Goal: Navigation & Orientation: Find specific page/section

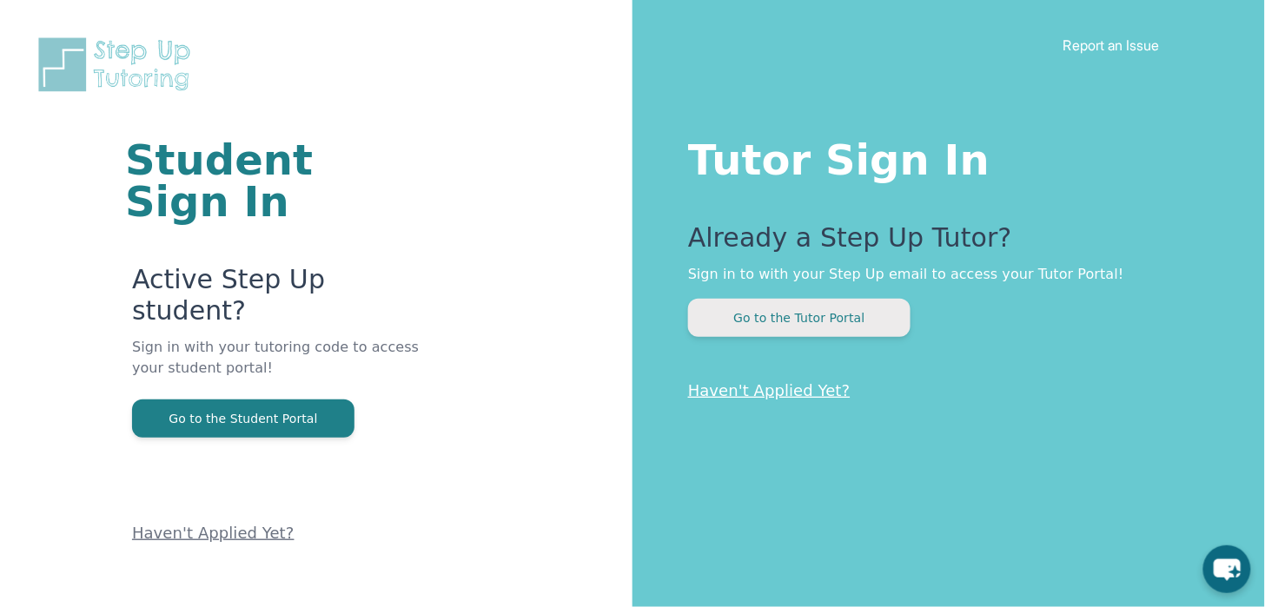
click at [798, 326] on button "Go to the Tutor Portal" at bounding box center [799, 318] width 222 height 38
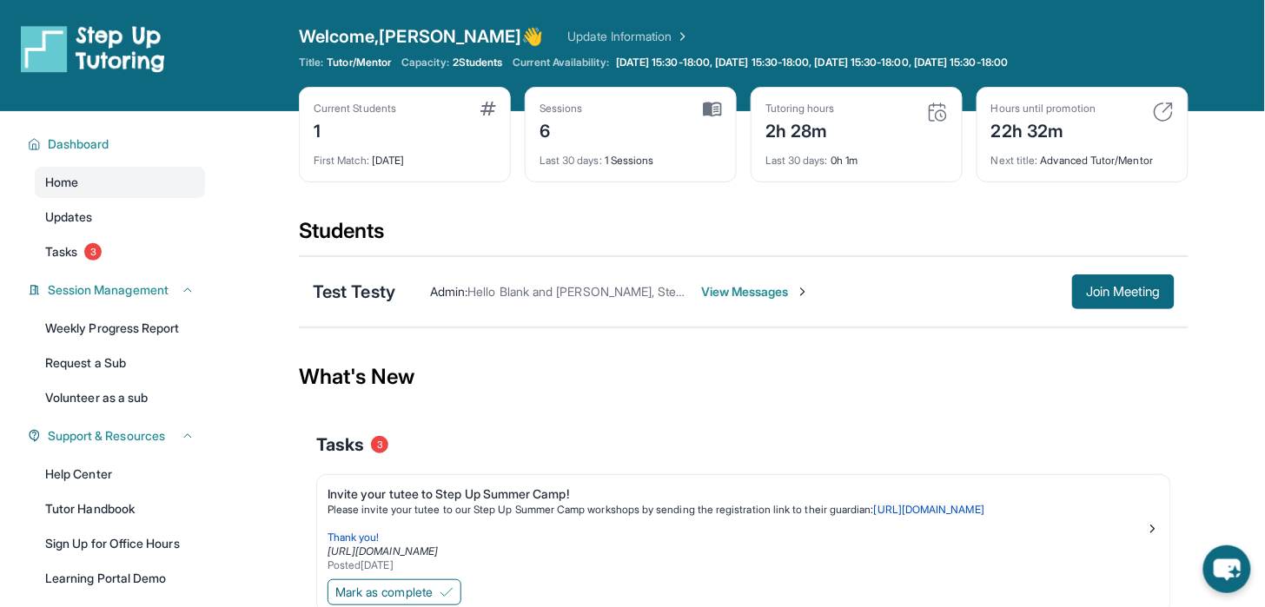
click at [568, 31] on link "Update Information" at bounding box center [629, 36] width 122 height 17
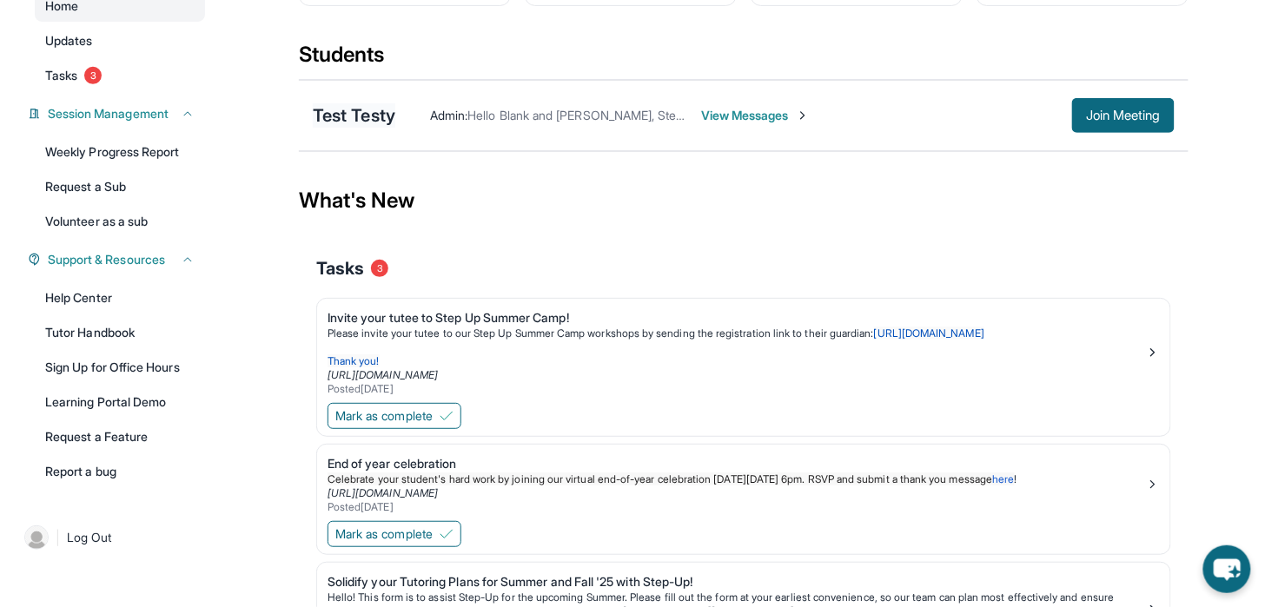
scroll to position [179, 0]
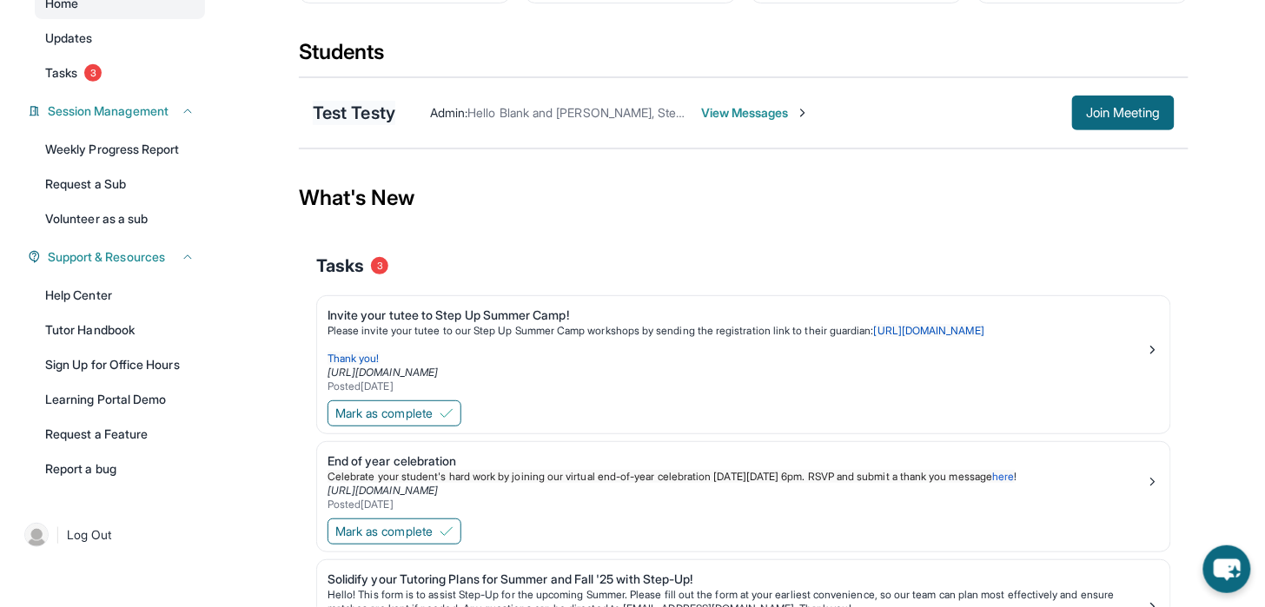
click at [353, 116] on div "Test Testy" at bounding box center [354, 113] width 83 height 24
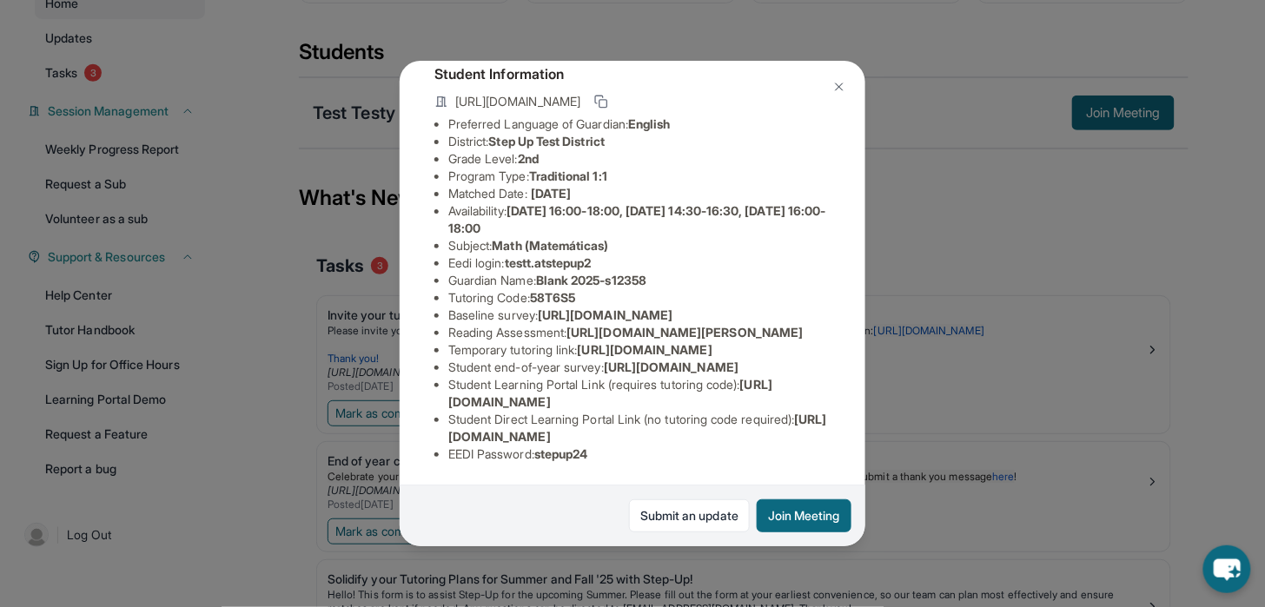
scroll to position [279, 0]
click at [837, 86] on img at bounding box center [839, 87] width 14 height 14
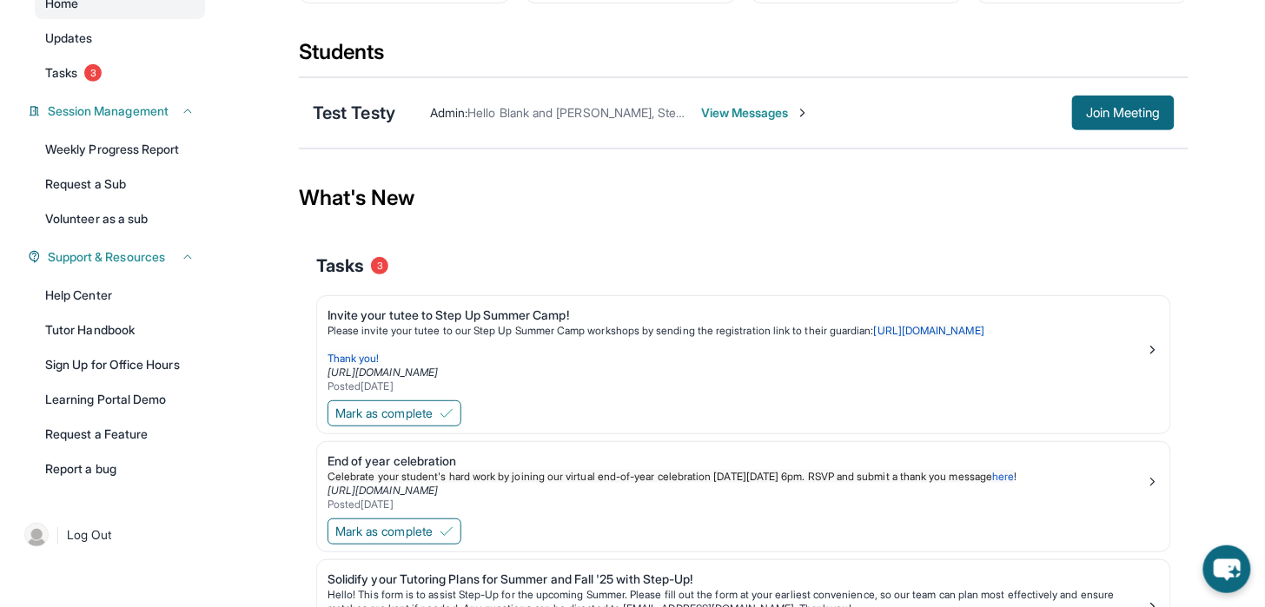
click at [752, 112] on span "View Messages" at bounding box center [755, 112] width 109 height 17
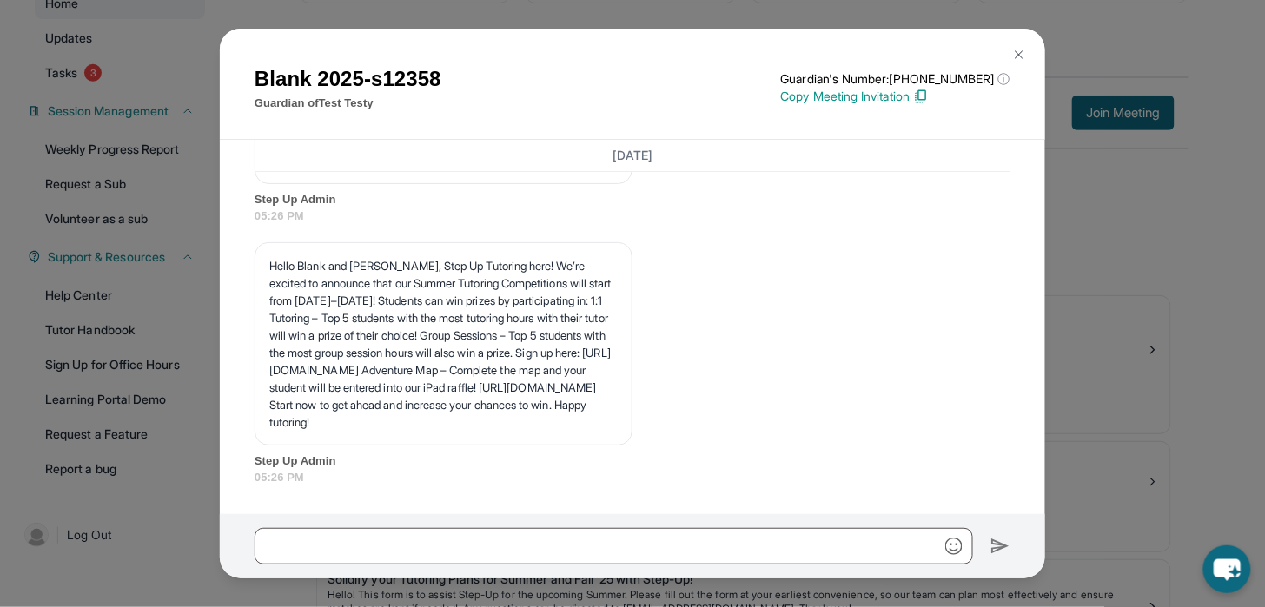
scroll to position [3488, 0]
click at [1019, 50] on img at bounding box center [1019, 55] width 14 height 14
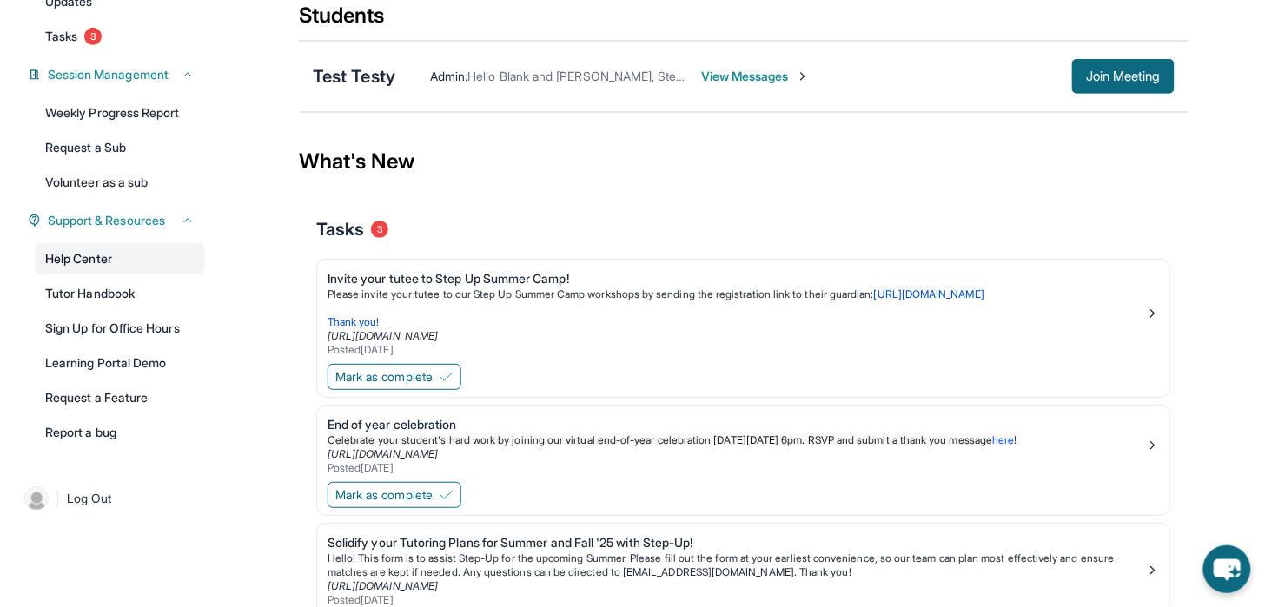
scroll to position [220, 0]
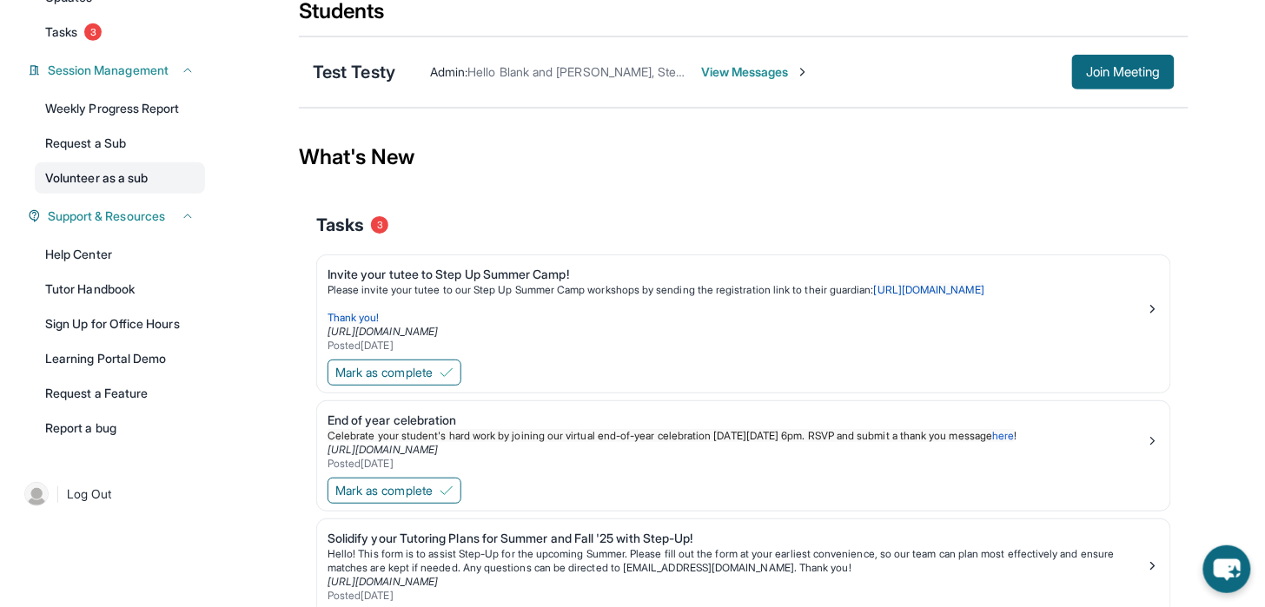
click at [116, 182] on link "Volunteer as a sub" at bounding box center [120, 177] width 170 height 31
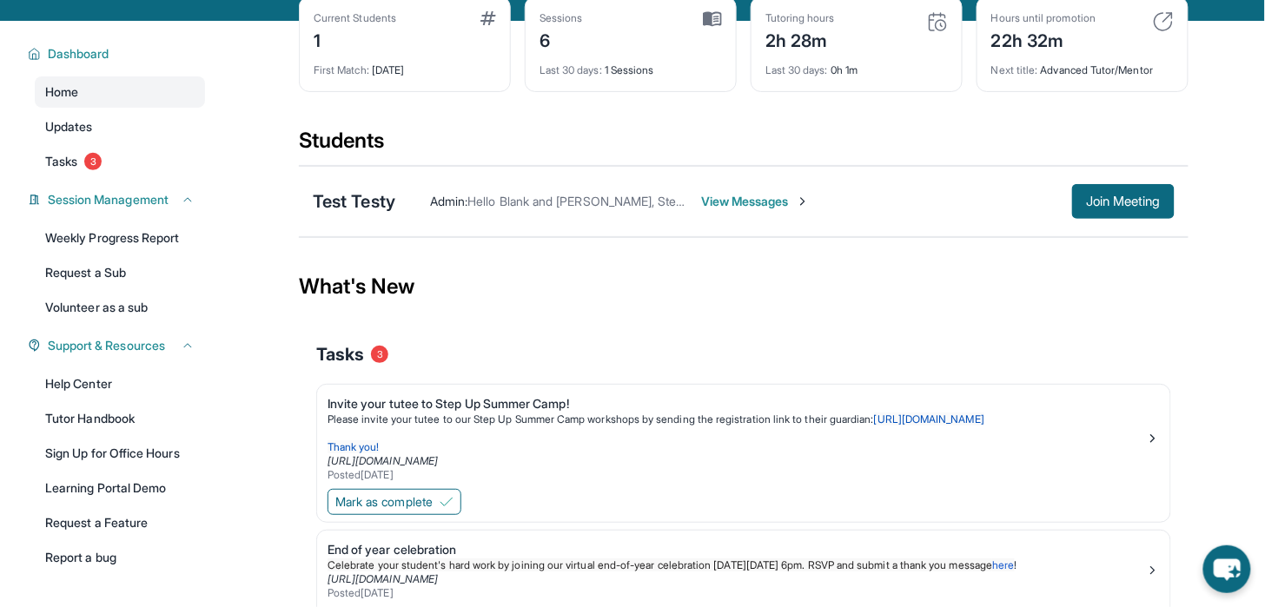
scroll to position [0, 0]
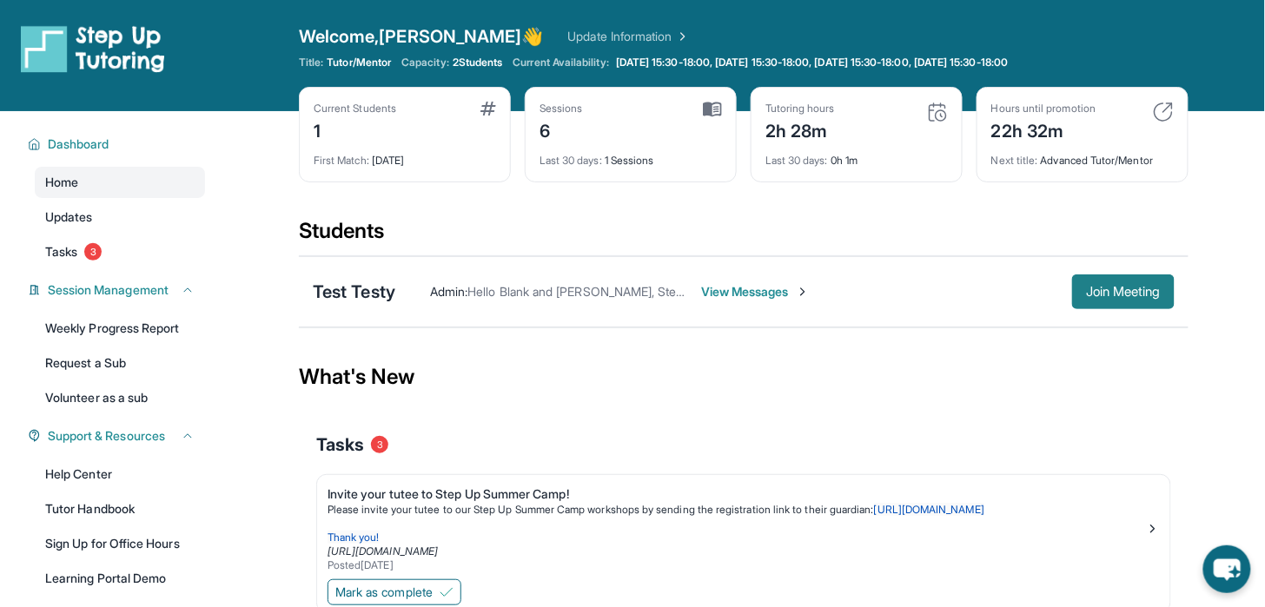
click at [1109, 289] on span "Join Meeting" at bounding box center [1123, 292] width 75 height 10
